Goal: Task Accomplishment & Management: Manage account settings

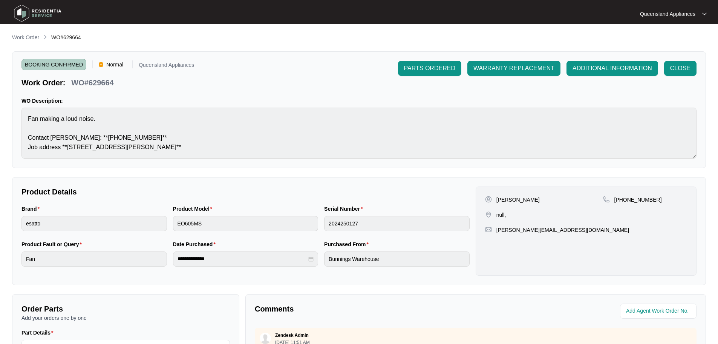
scroll to position [6, 0]
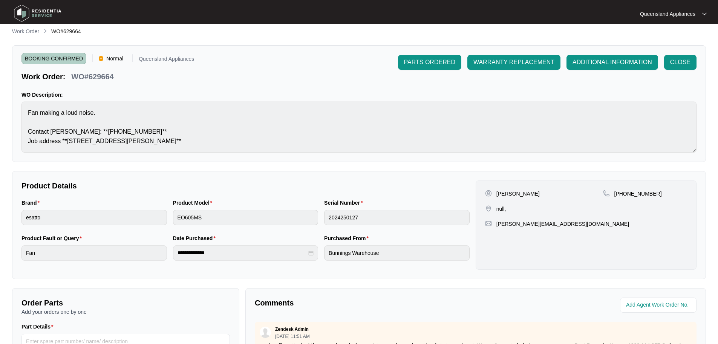
click at [31, 27] on li "Work Order" at bounding box center [25, 31] width 27 height 9
click at [35, 36] on div "**********" at bounding box center [359, 254] width 694 height 455
click at [18, 25] on div at bounding box center [95, 14] width 175 height 24
click at [17, 29] on p "Work Order" at bounding box center [25, 32] width 27 height 8
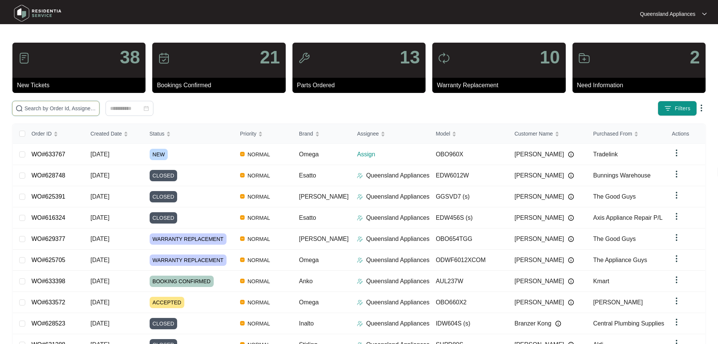
drag, startPoint x: 87, startPoint y: 106, endPoint x: 93, endPoint y: 108, distance: 6.0
click at [87, 107] on input "text" at bounding box center [61, 108] width 72 height 8
paste input "633767"
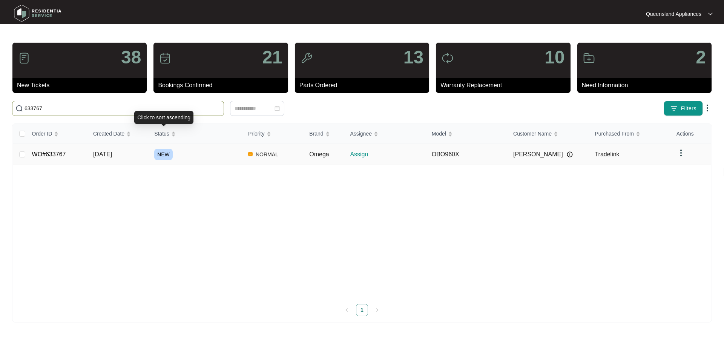
type input "633767"
click at [210, 153] on div "NEW" at bounding box center [198, 154] width 88 height 11
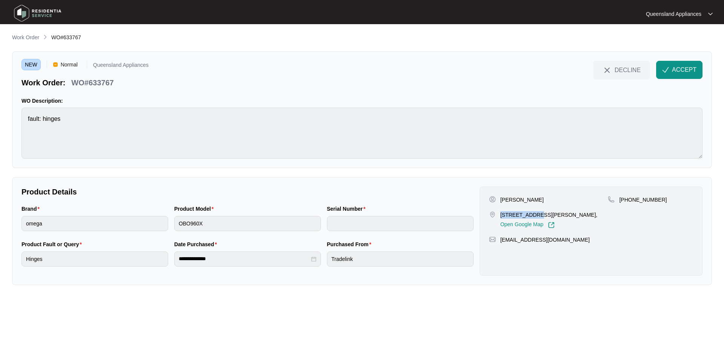
drag, startPoint x: 501, startPoint y: 214, endPoint x: 530, endPoint y: 213, distance: 28.7
click at [530, 213] on p "[STREET_ADDRESS][PERSON_NAME]," at bounding box center [548, 215] width 97 height 8
copy p "1 [PERSON_NAME]"
click at [631, 199] on p "[PHONE_NUMBER]" at bounding box center [643, 200] width 48 height 8
drag, startPoint x: 630, startPoint y: 198, endPoint x: 665, endPoint y: 199, distance: 34.7
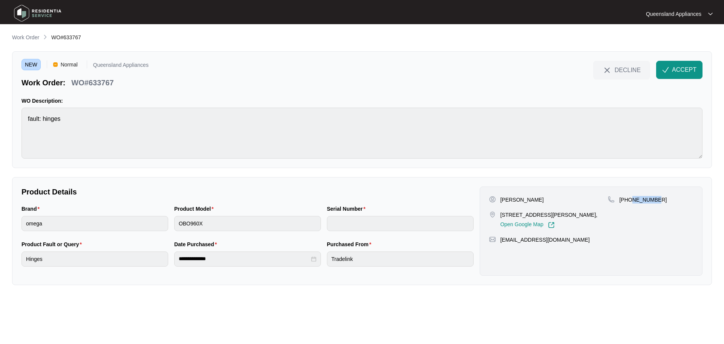
click at [665, 199] on div "[PHONE_NUMBER]" at bounding box center [650, 200] width 85 height 8
copy p "56949688"
click at [97, 83] on p "WO#633767" at bounding box center [92, 82] width 42 height 11
copy p "633767"
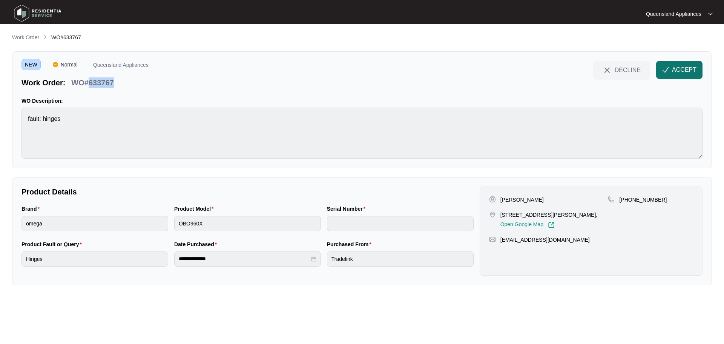
click at [688, 64] on button "ACCEPT" at bounding box center [679, 70] width 46 height 18
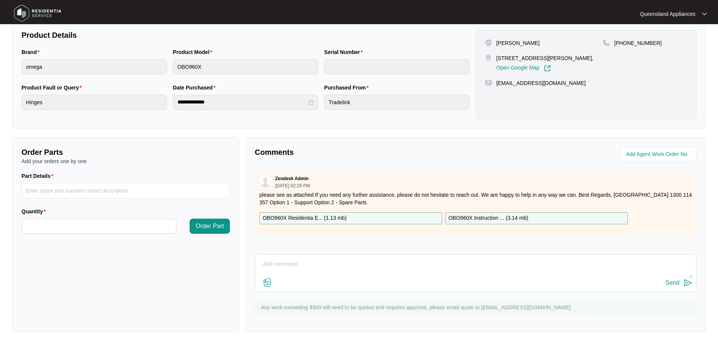
scroll to position [43, 0]
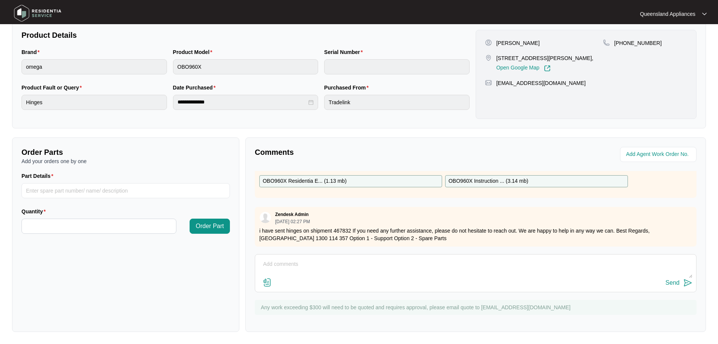
click at [342, 227] on p "i have sent hinges on shipment 467832 If you need any further assistance, pleas…" at bounding box center [475, 234] width 433 height 15
copy p "467832"
